Goal: Transaction & Acquisition: Purchase product/service

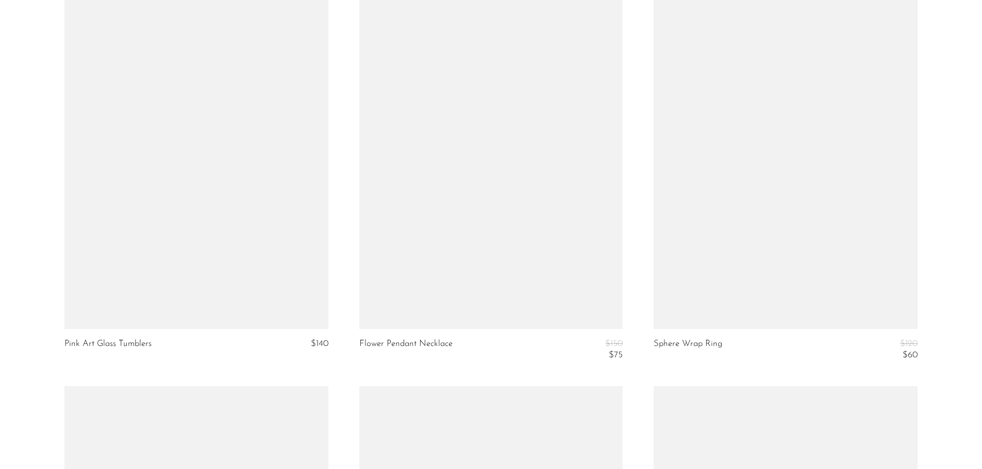
scroll to position [3915, 0]
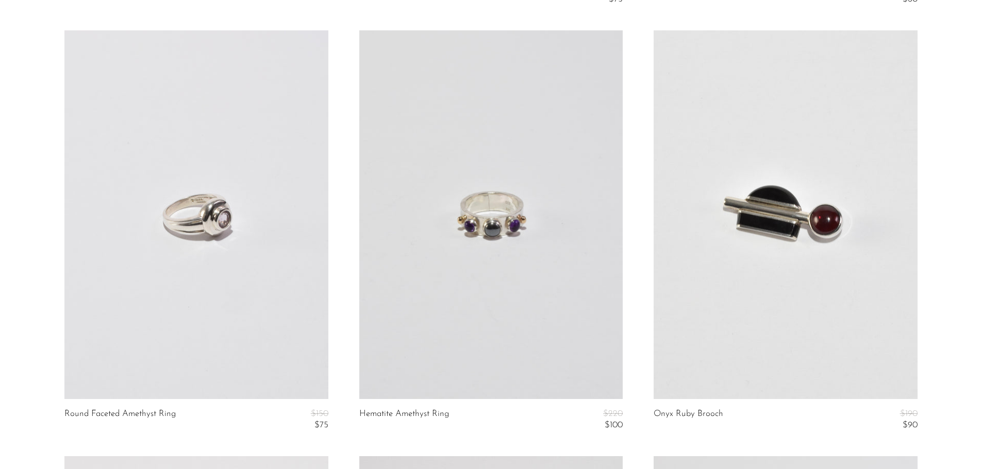
click at [226, 244] on link at bounding box center [195, 214] width 263 height 369
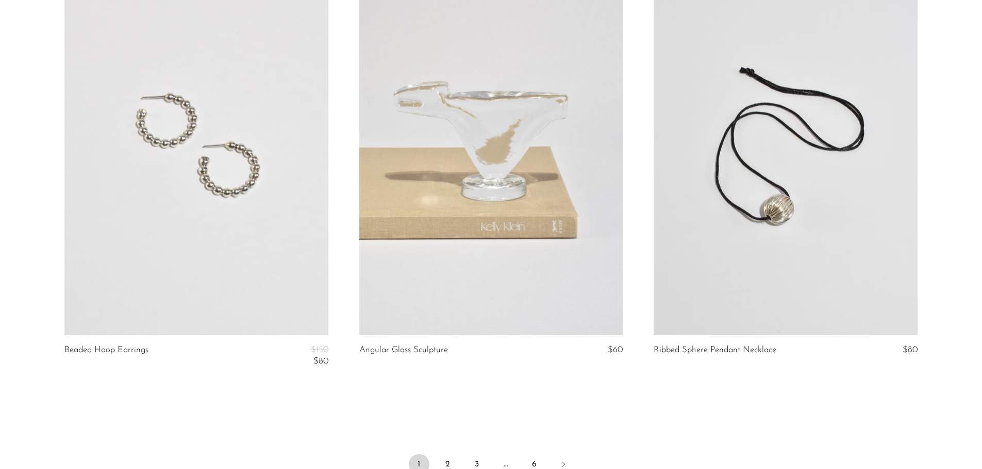
scroll to position [4759, 0]
click at [445, 463] on link "2" at bounding box center [448, 463] width 21 height 21
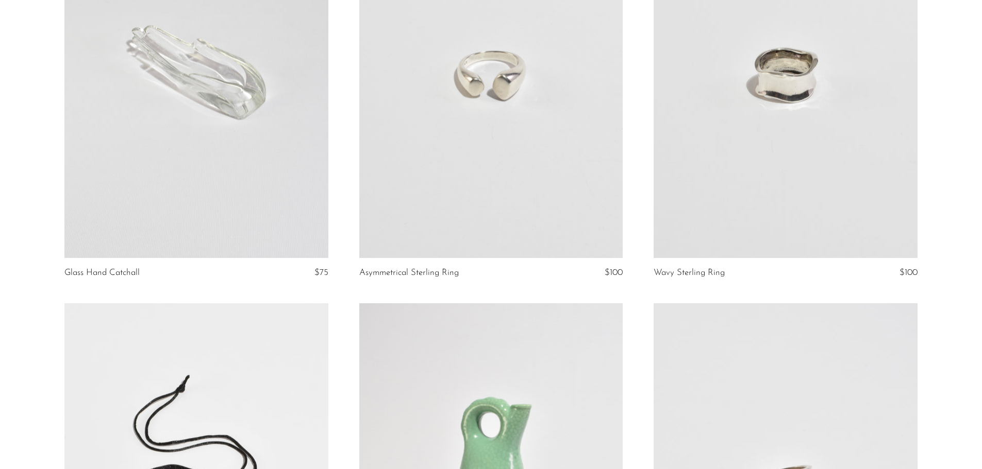
scroll to position [206, 0]
click at [515, 103] on link at bounding box center [490, 73] width 263 height 369
click at [777, 99] on link at bounding box center [784, 73] width 263 height 369
